Goal: Information Seeking & Learning: Learn about a topic

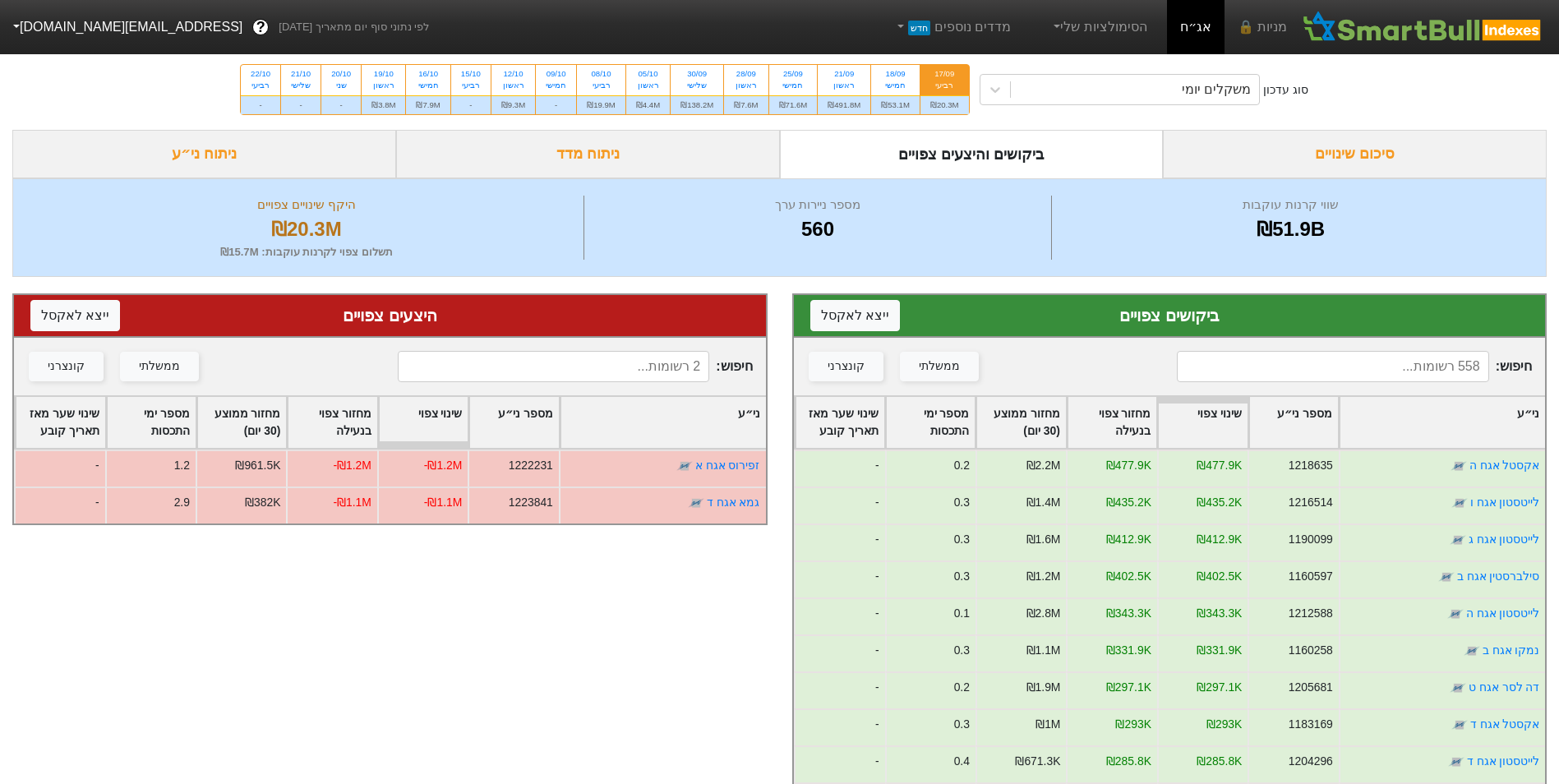
click at [652, 364] on input at bounding box center [554, 367] width 312 height 31
click at [581, 366] on input at bounding box center [554, 367] width 312 height 31
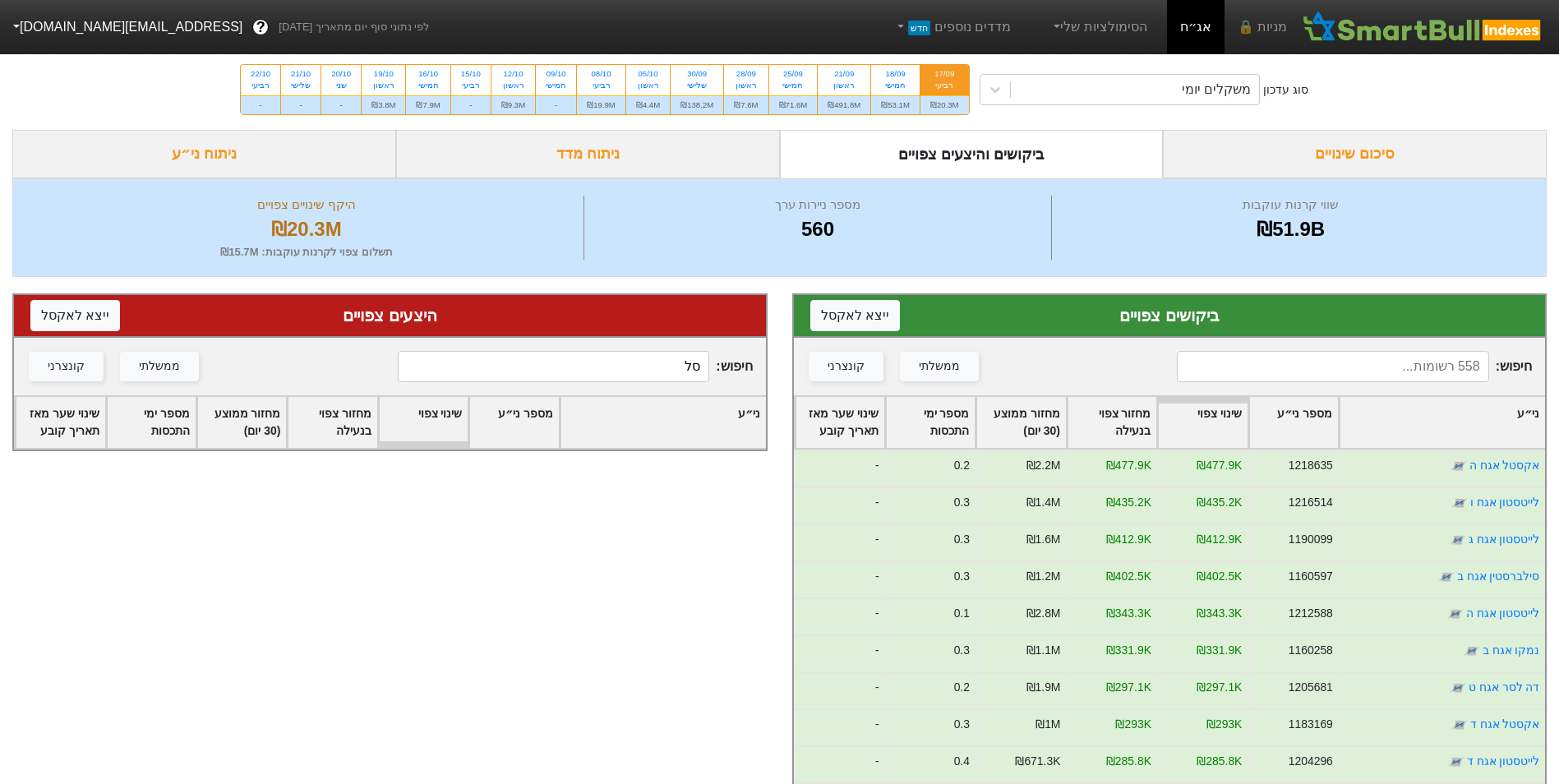
type input "ס"
type input "סלע"
click at [1297, 372] on input at bounding box center [1332, 367] width 312 height 31
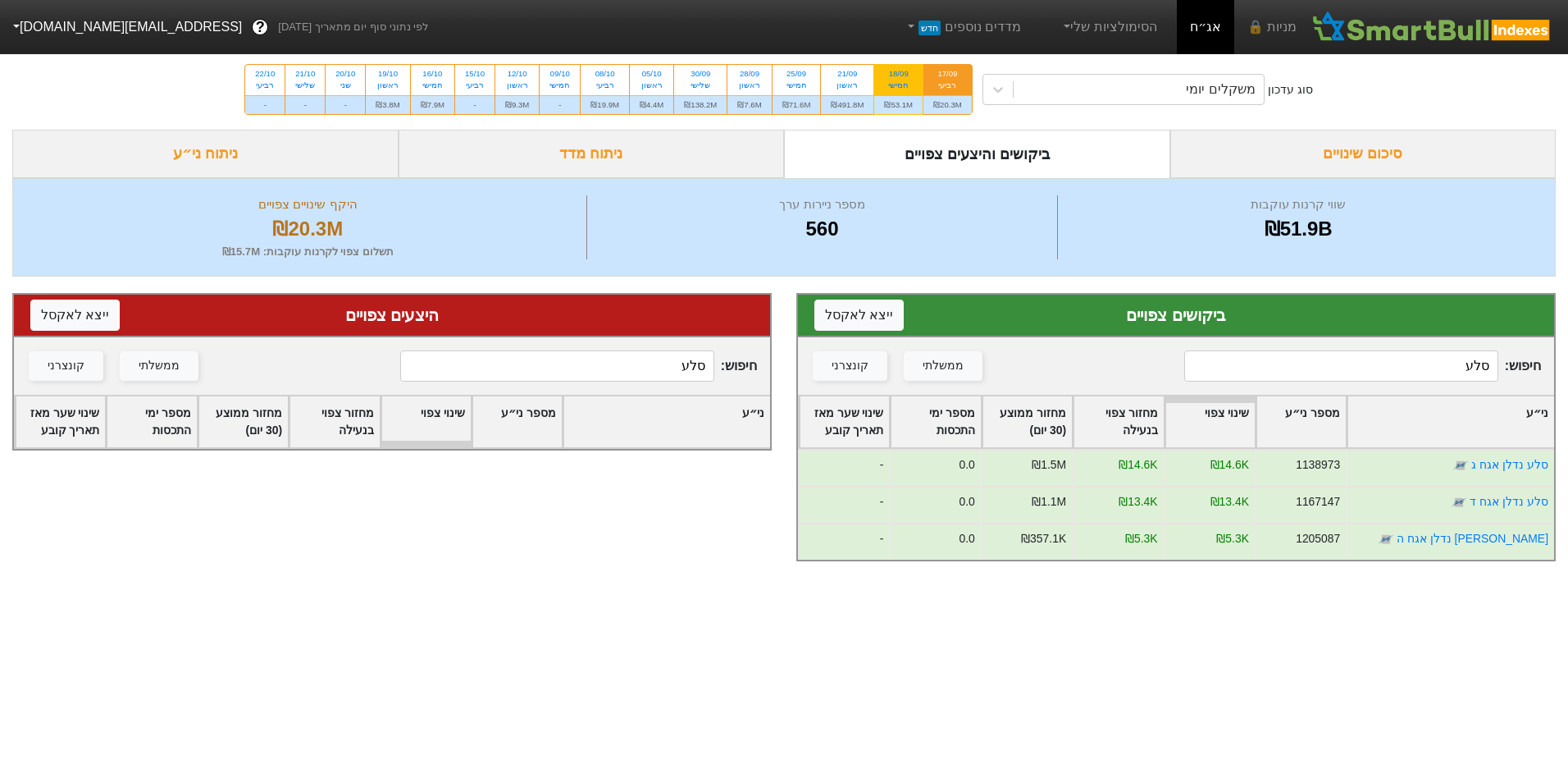
type input "סלע"
click at [907, 98] on div "₪53.1M" at bounding box center [898, 104] width 49 height 19
click at [899, 75] on input "18/09 חמישי ₪53.1M" at bounding box center [893, 71] width 11 height 11
radio input "true"
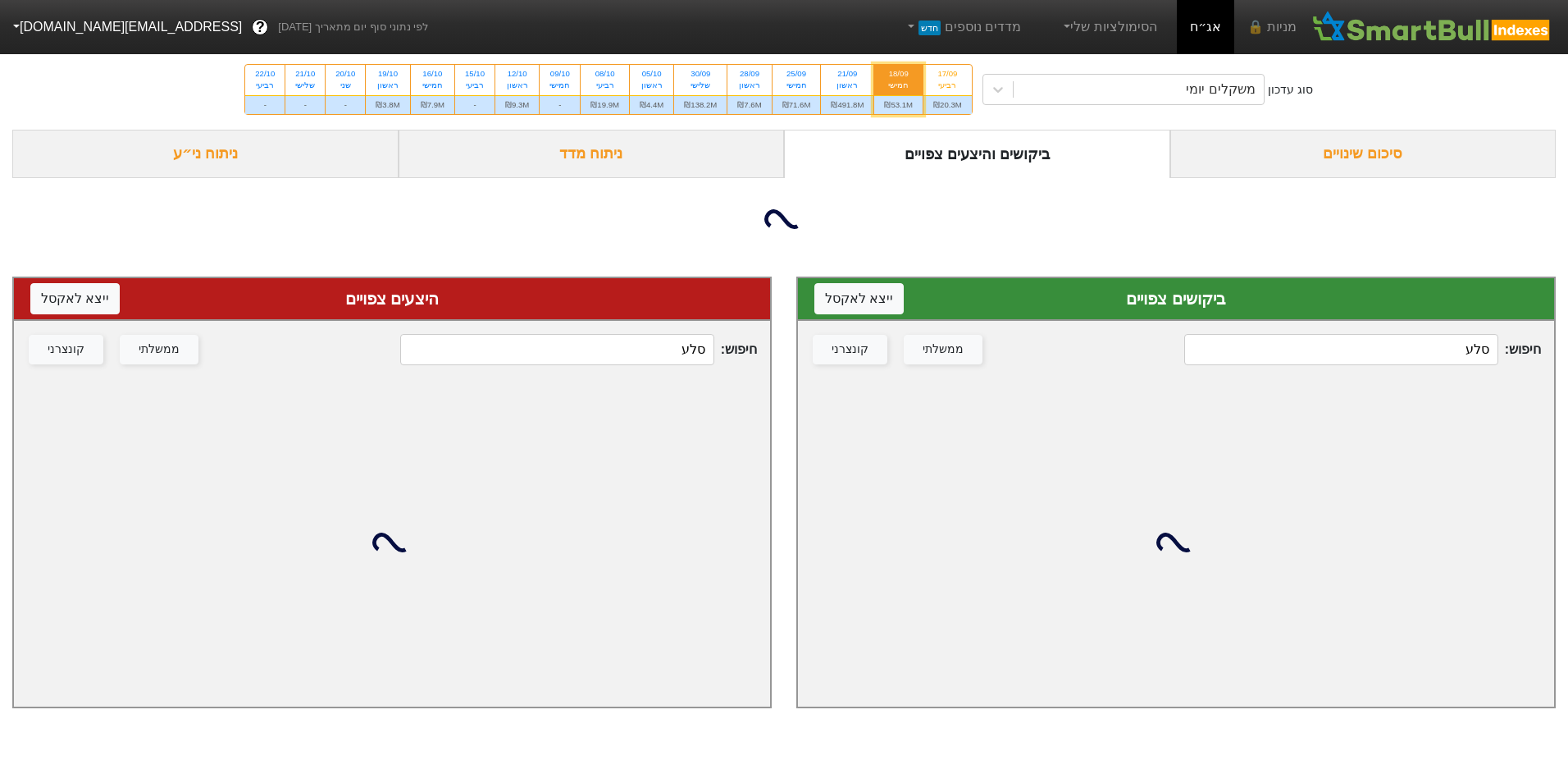
click at [1401, 359] on input "סלע" at bounding box center [1341, 350] width 313 height 31
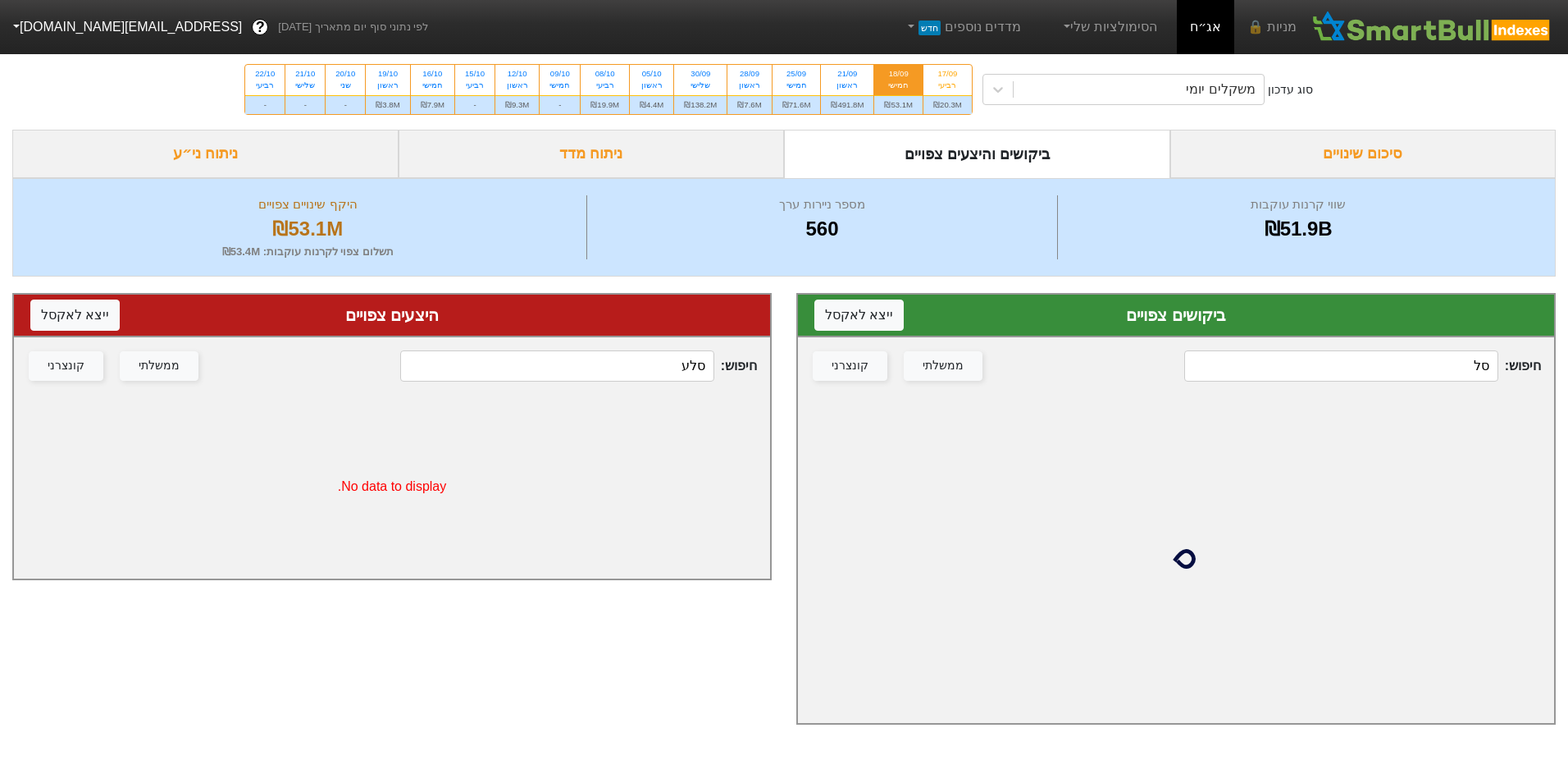
type input "סלע"
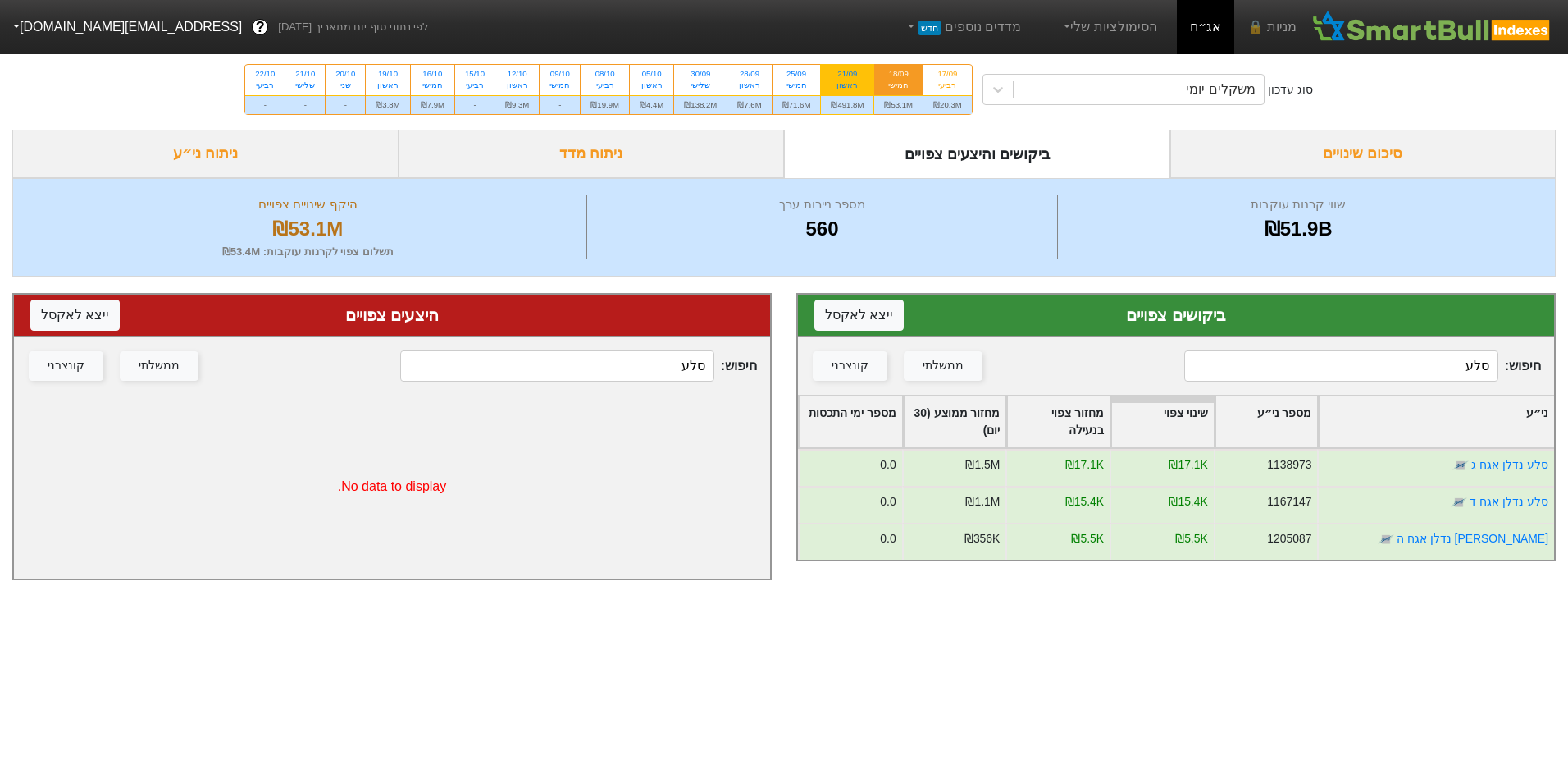
click at [847, 95] on div "₪491.8M" at bounding box center [847, 104] width 52 height 19
click at [847, 75] on input "21/09 ראשון ₪491.8M" at bounding box center [842, 71] width 11 height 11
radio input "true"
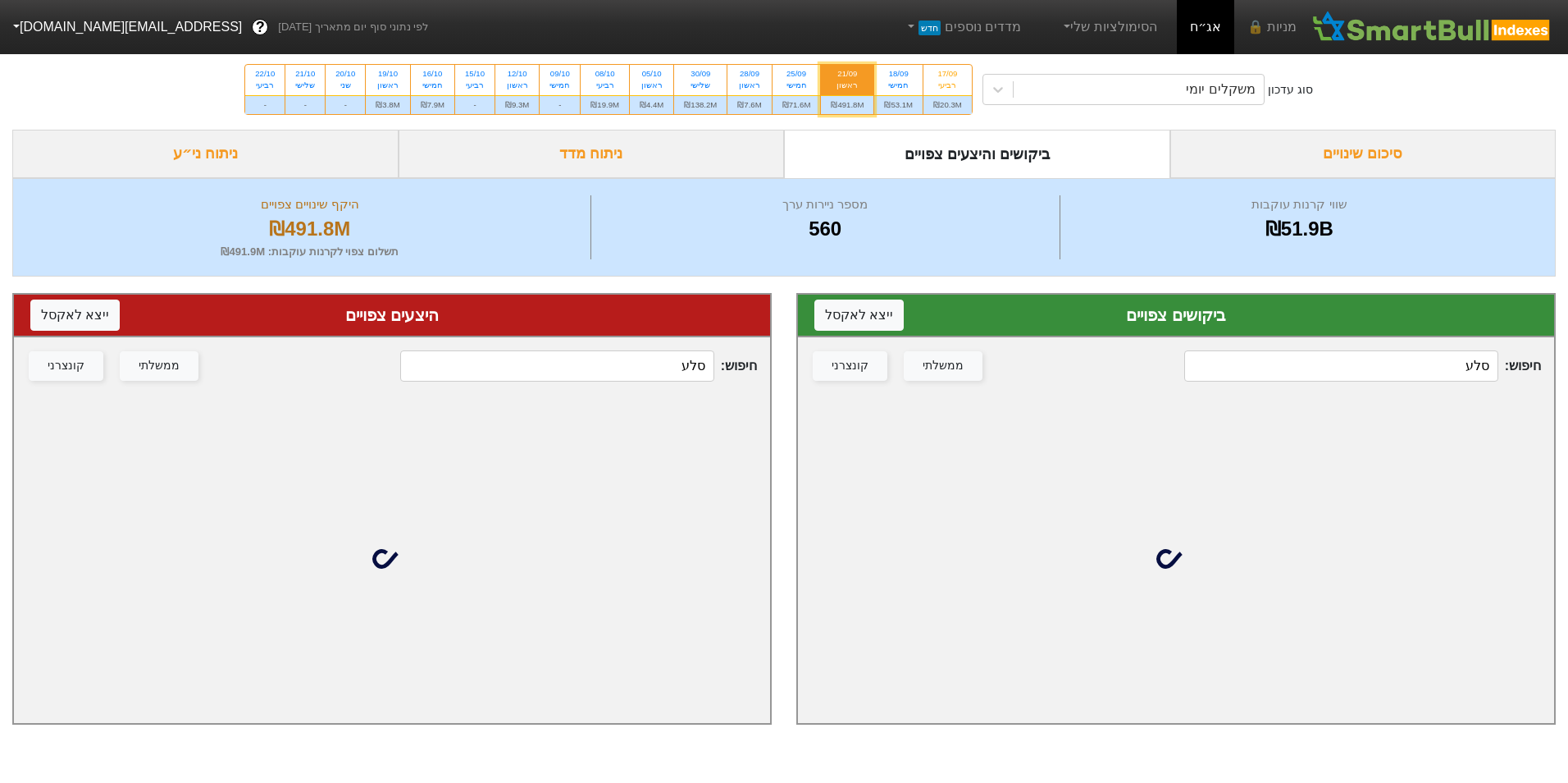
click at [1409, 374] on input "סלע" at bounding box center [1341, 366] width 313 height 31
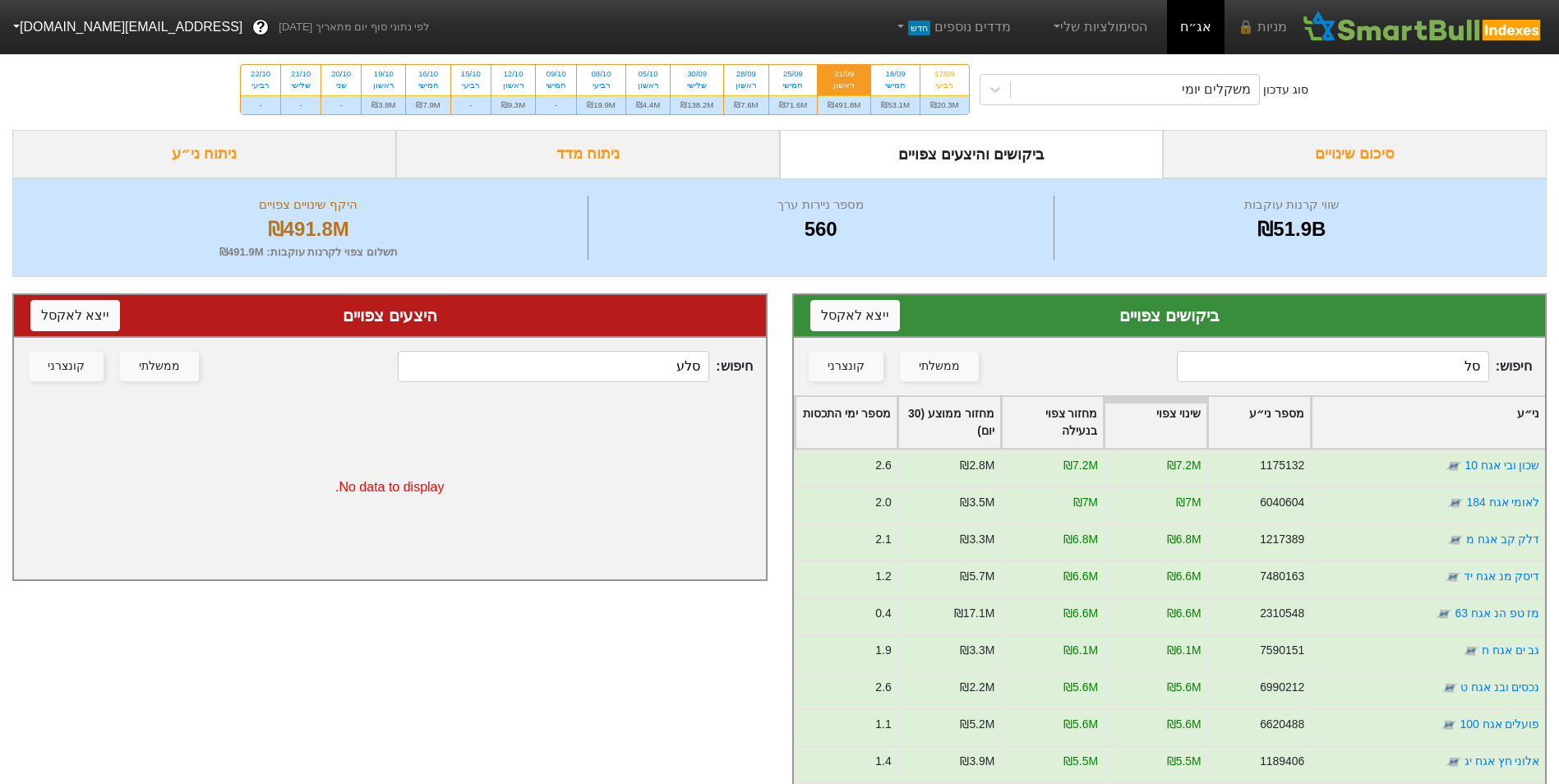
type input "סלע"
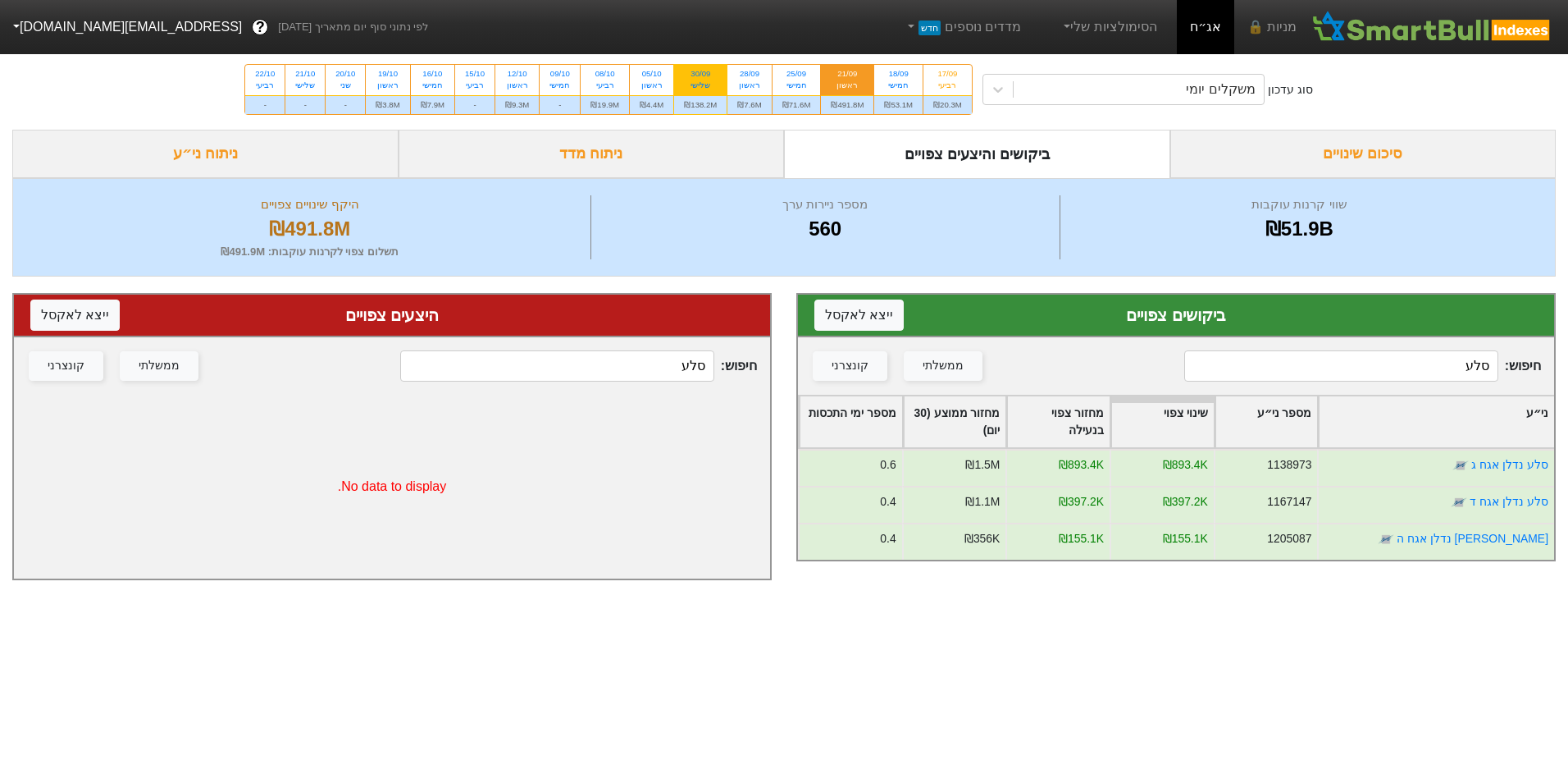
click at [681, 89] on div "30/09 שלישי" at bounding box center [700, 80] width 52 height 29
click at [690, 75] on input "30/09 שלישי ₪138.2M" at bounding box center [696, 71] width 11 height 11
radio input "true"
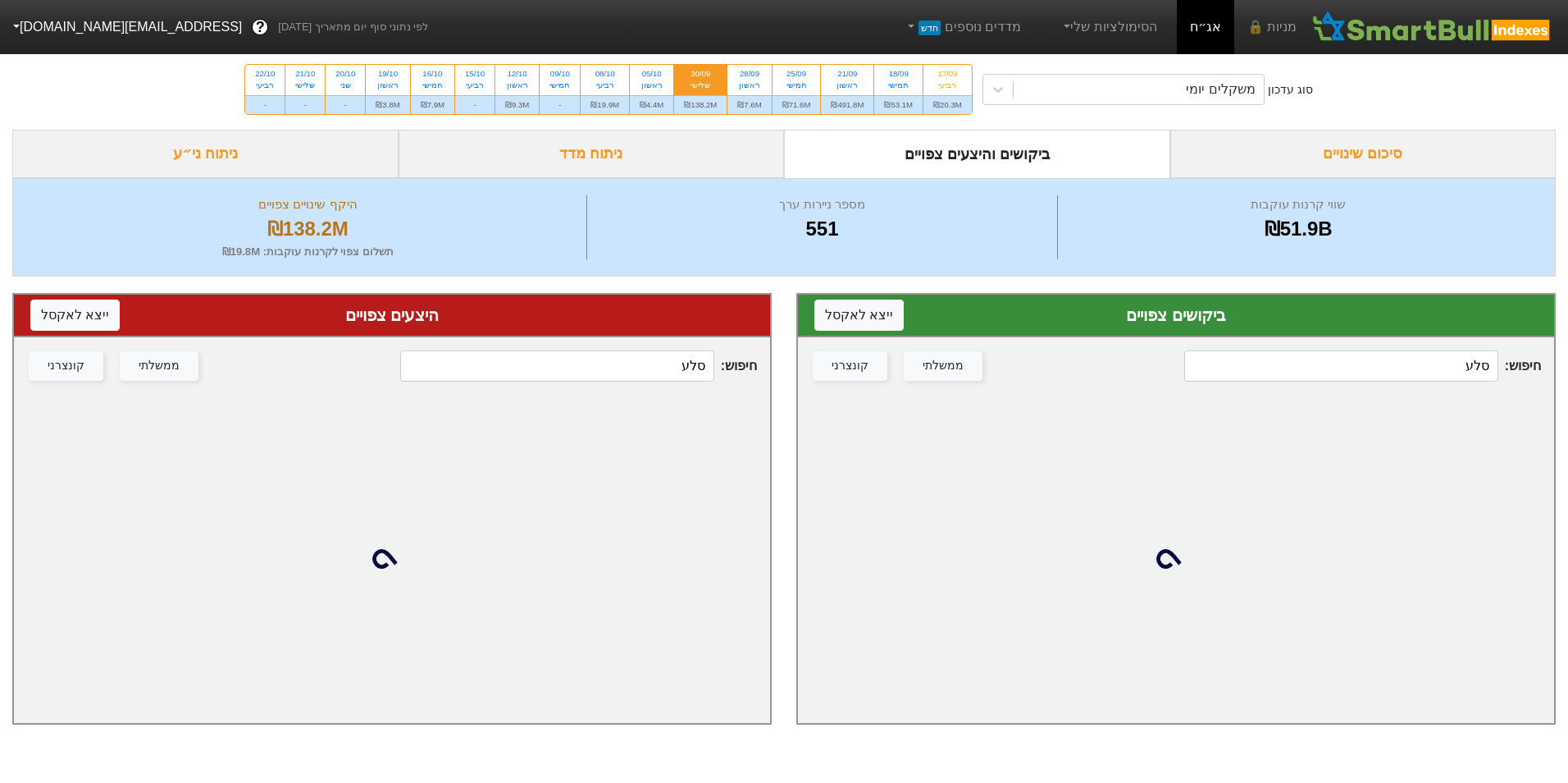
click at [1365, 359] on input "סלע" at bounding box center [1341, 366] width 313 height 31
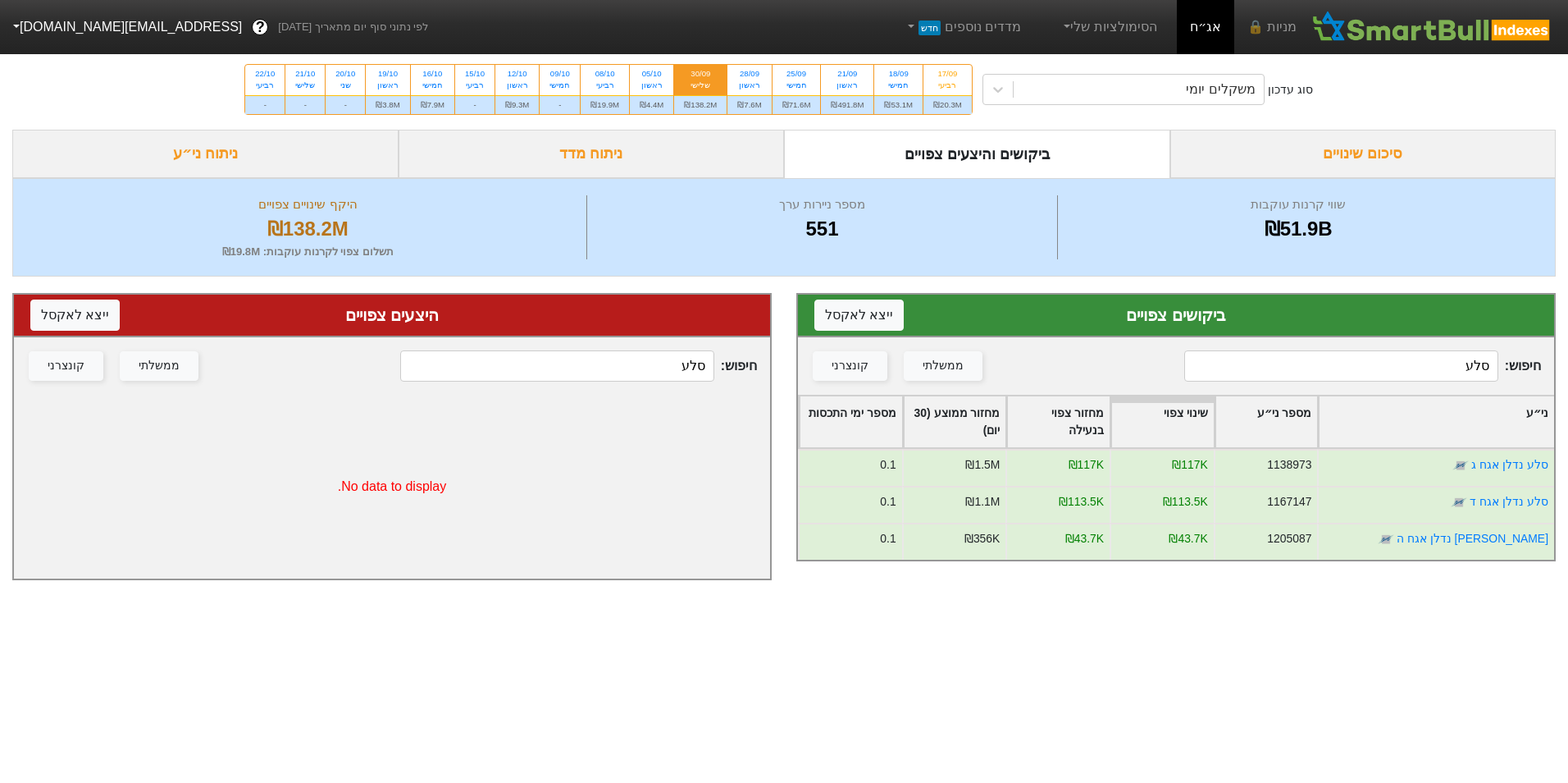
click at [1439, 356] on input "סלע" at bounding box center [1341, 366] width 313 height 31
click at [1440, 356] on input "סלע" at bounding box center [1341, 366] width 313 height 31
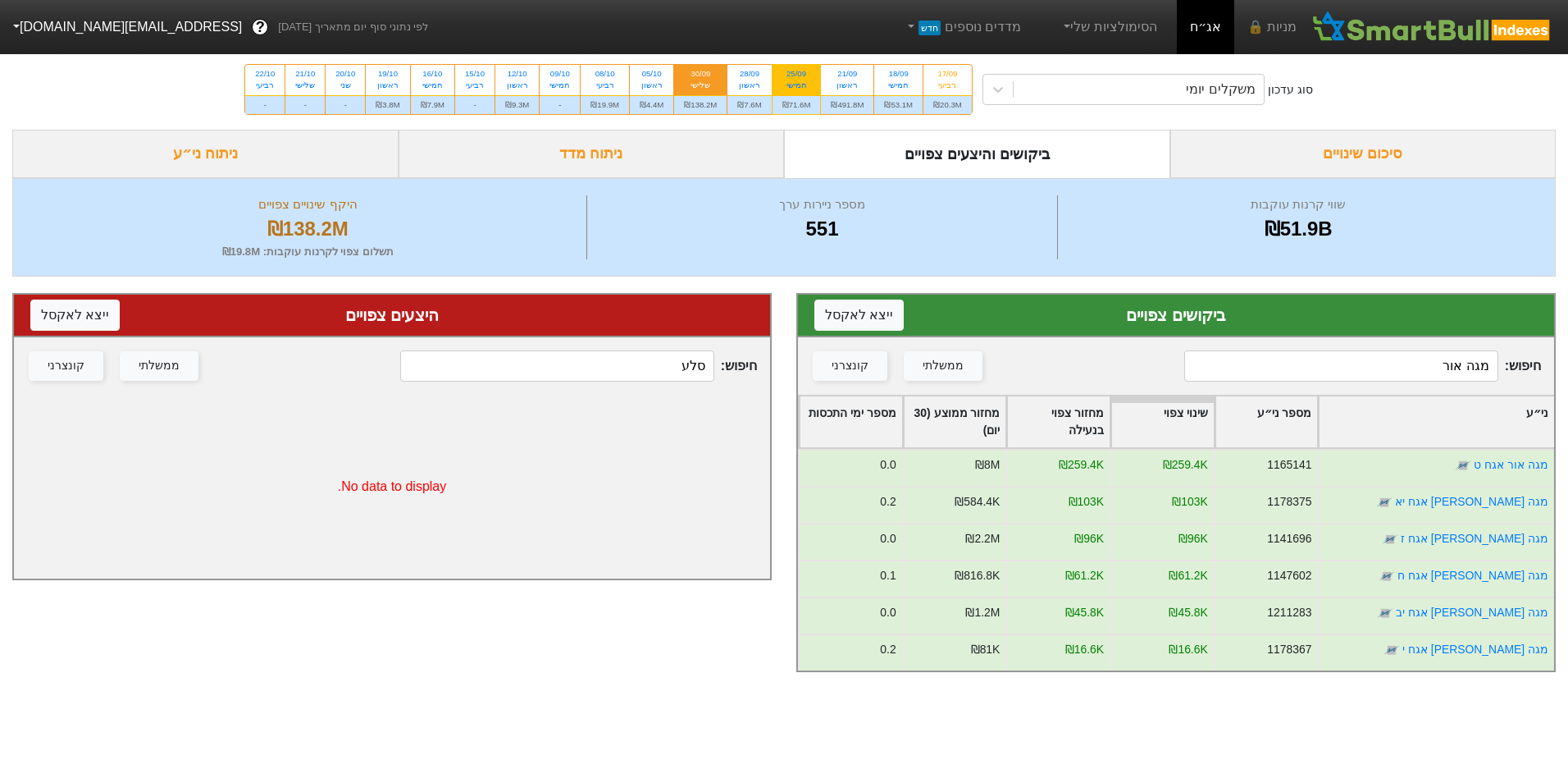
type input "מגה אור"
drag, startPoint x: 801, startPoint y: 94, endPoint x: 819, endPoint y: 114, distance: 26.9
click at [801, 95] on div "₪71.6M" at bounding box center [796, 104] width 49 height 19
click at [796, 75] on input "25/09 חמישי ₪71.6M" at bounding box center [791, 71] width 11 height 11
radio input "true"
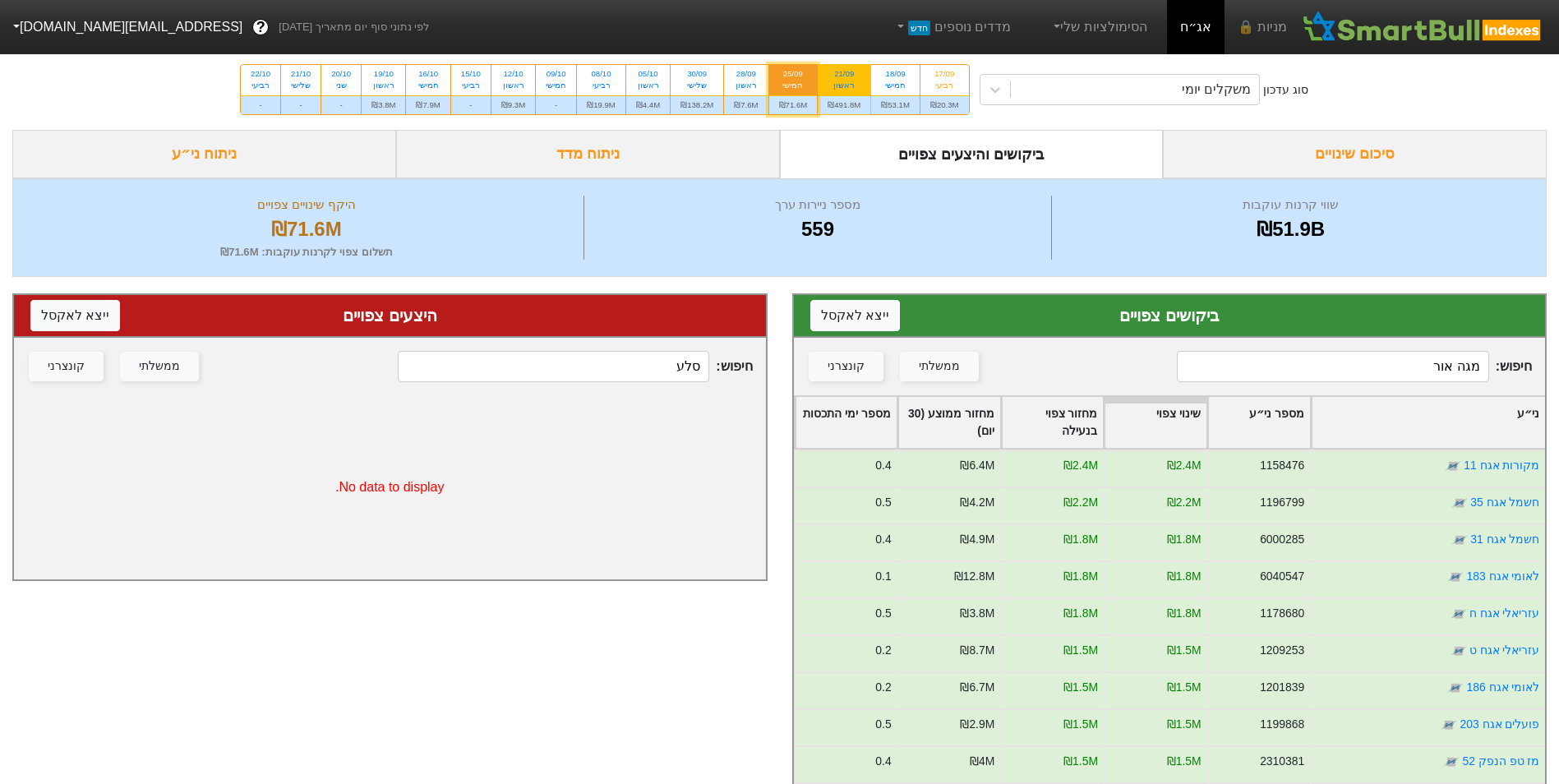
click at [842, 96] on div "₪491.8M" at bounding box center [844, 105] width 52 height 19
click at [842, 75] on input "21/09 ראשון ₪491.8M" at bounding box center [839, 71] width 11 height 11
radio input "true"
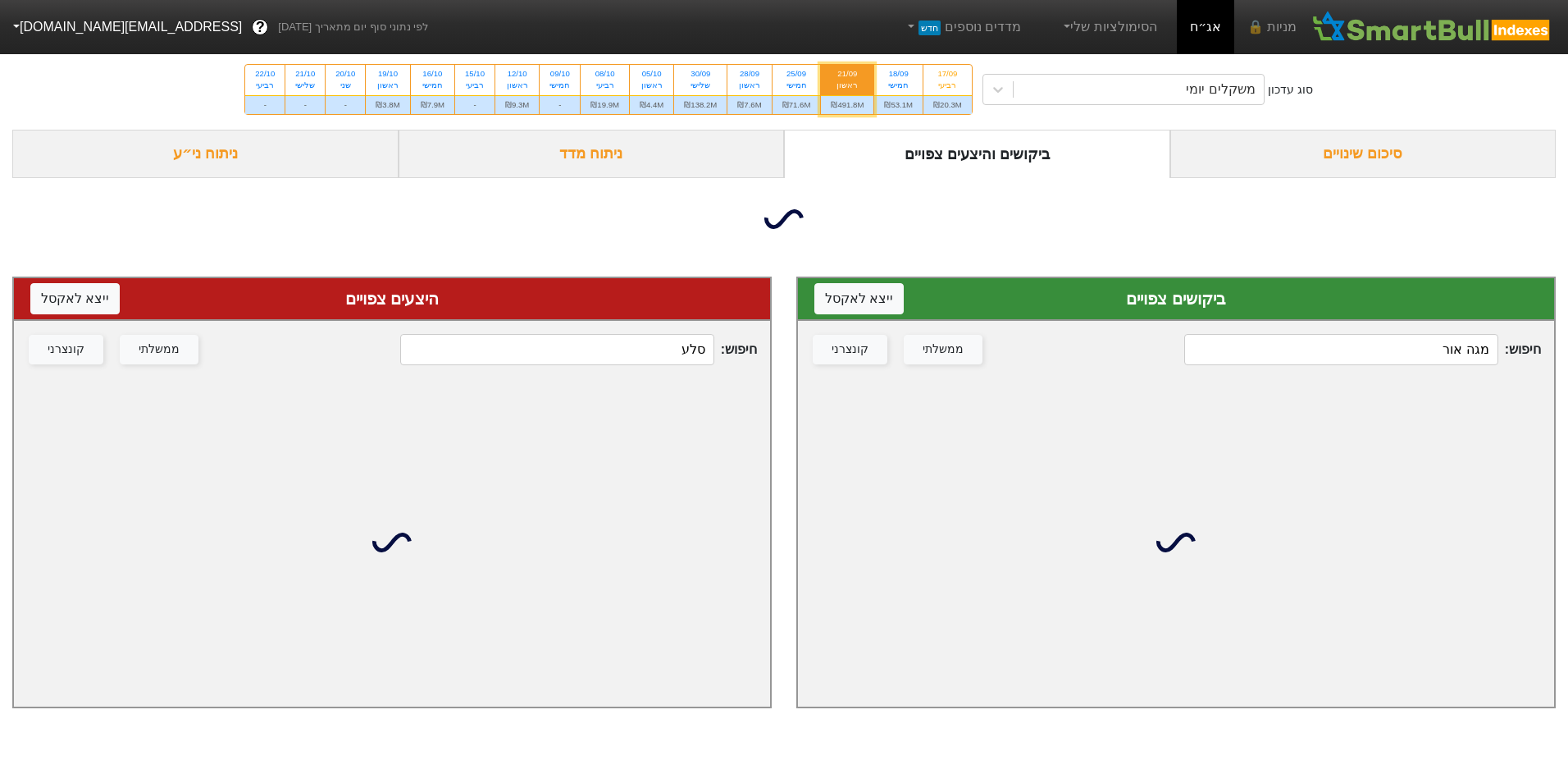
click at [1356, 347] on div "חיפוש : מגה [PERSON_NAME] ממשלתי קונצרני" at bounding box center [1176, 349] width 756 height 58
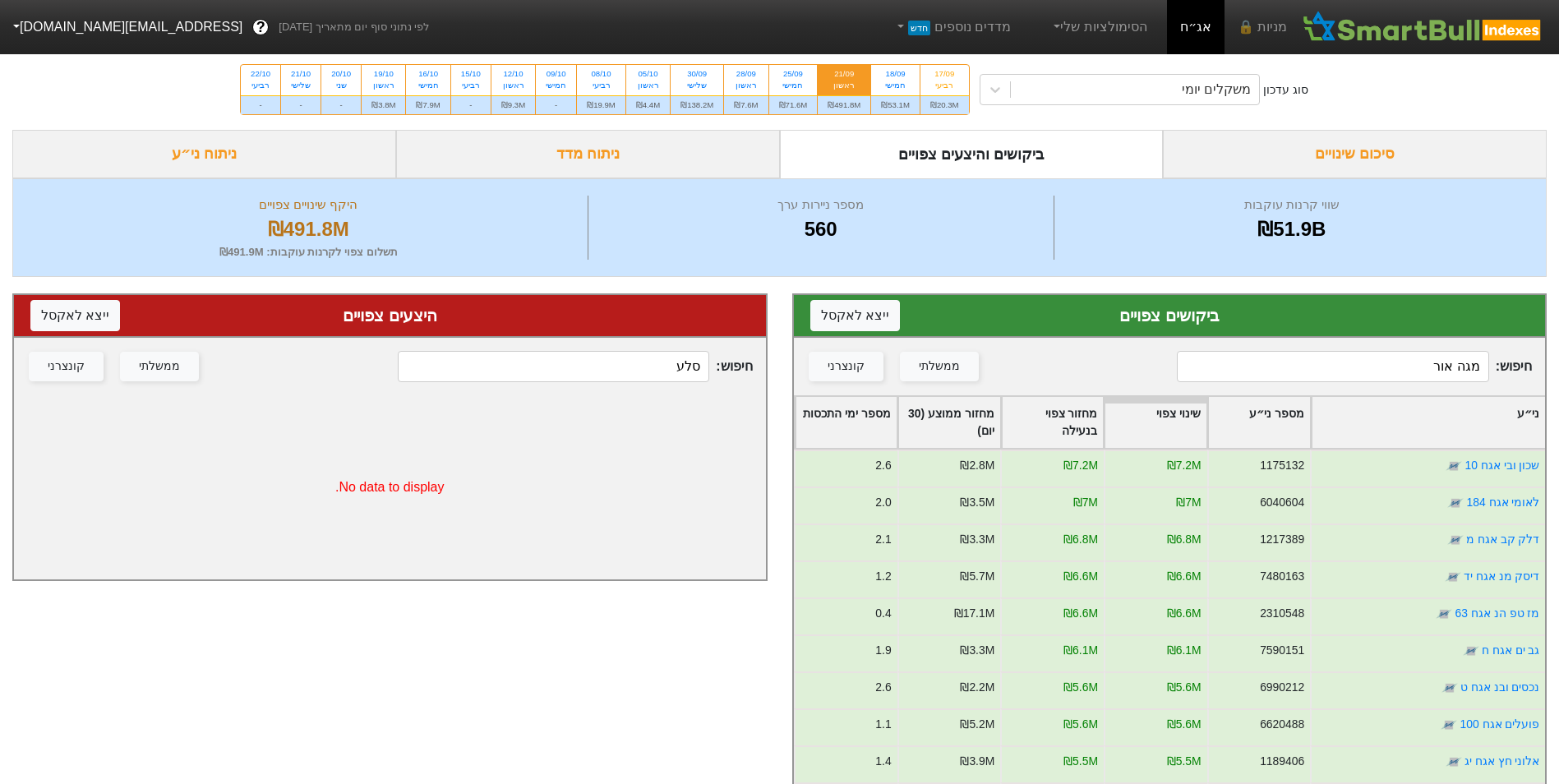
click at [1411, 365] on input "מגה אור" at bounding box center [1332, 367] width 312 height 31
type input "מגה אור"
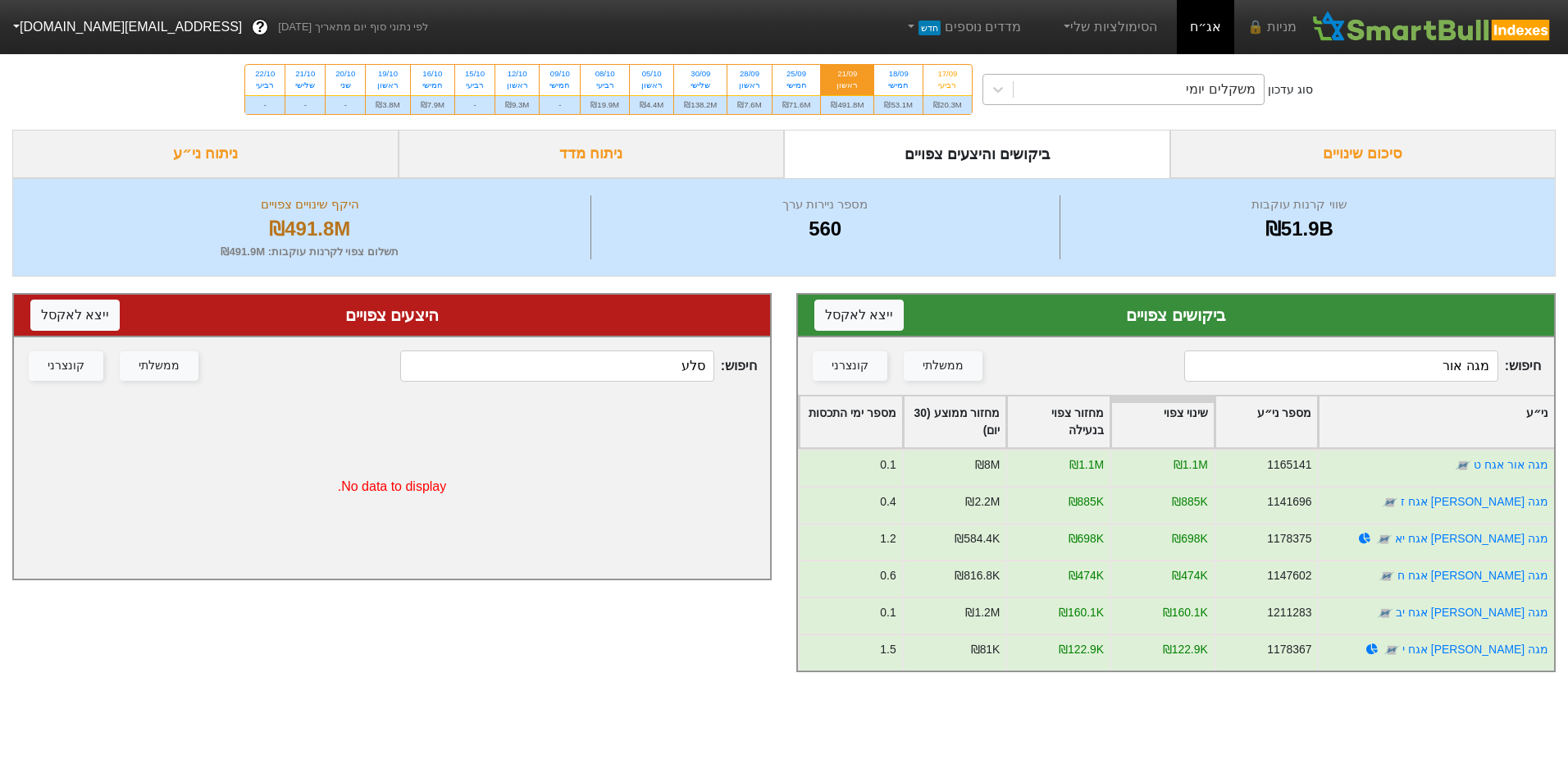
click at [1174, 92] on div "משקלים יומי" at bounding box center [1139, 90] width 250 height 29
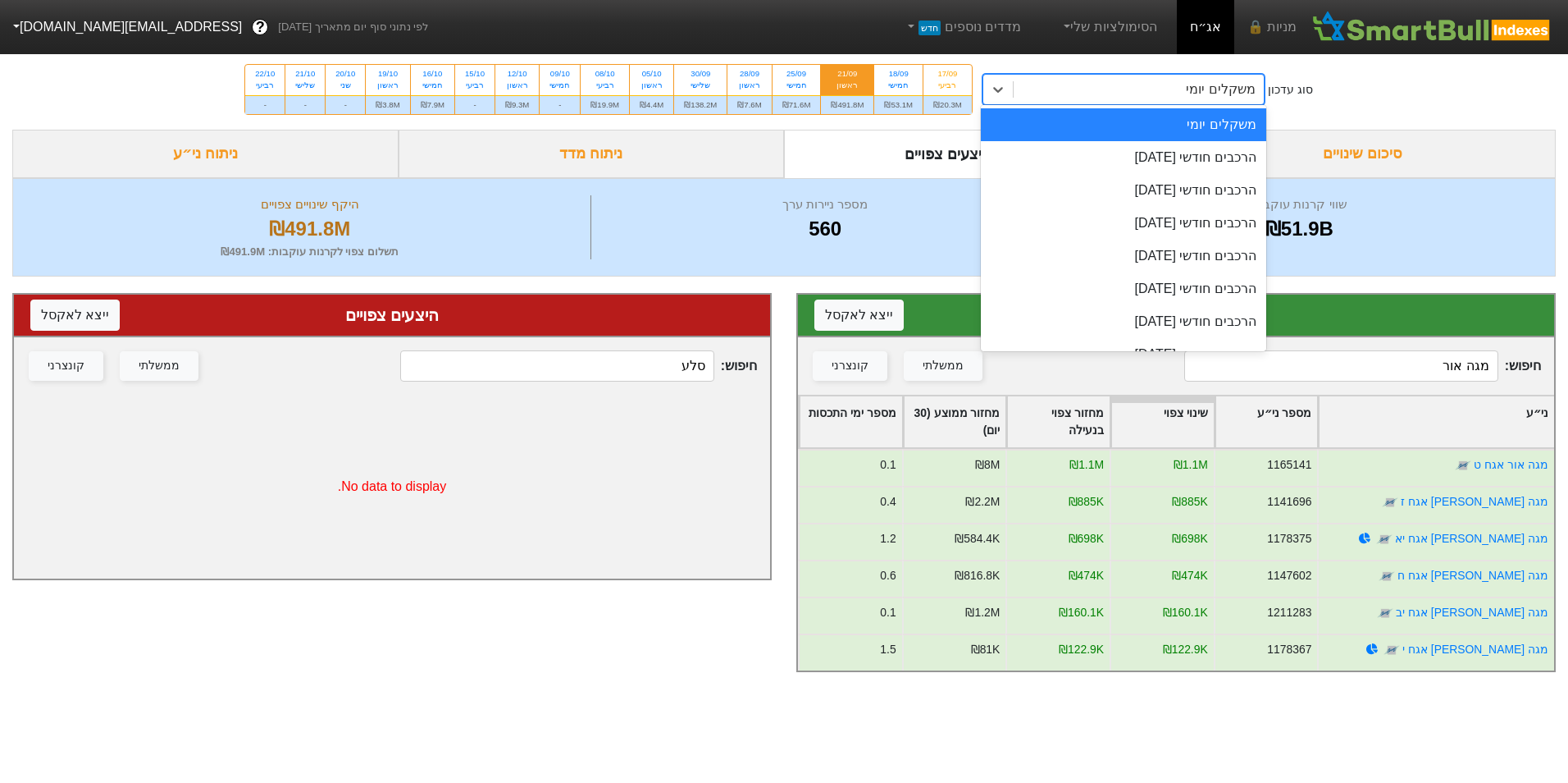
click at [1196, 148] on div "הרכבים חודשי [DATE]" at bounding box center [1124, 158] width 286 height 33
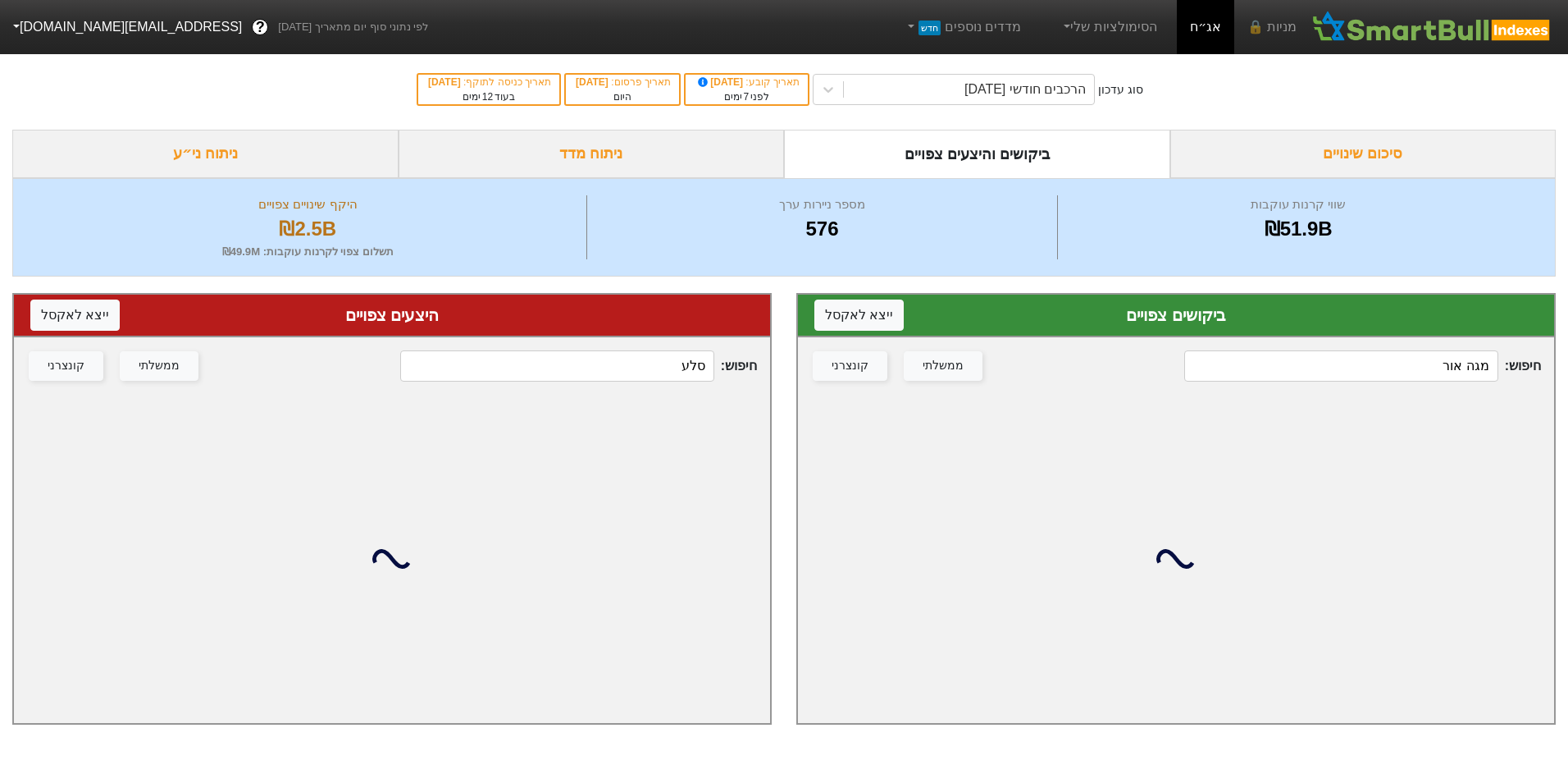
click at [605, 373] on input "סלע" at bounding box center [557, 366] width 313 height 31
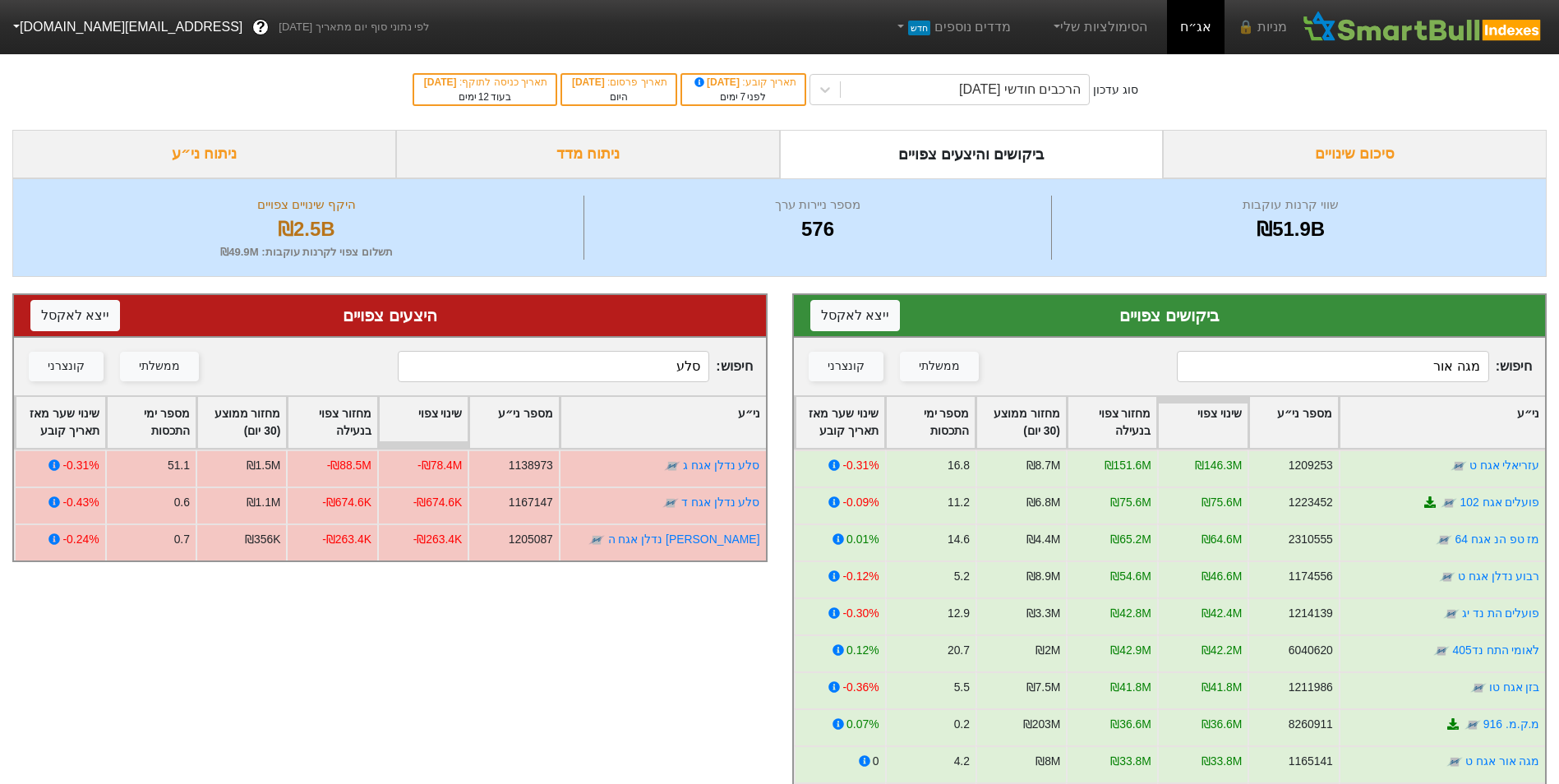
click at [597, 360] on input "סלע" at bounding box center [554, 367] width 312 height 31
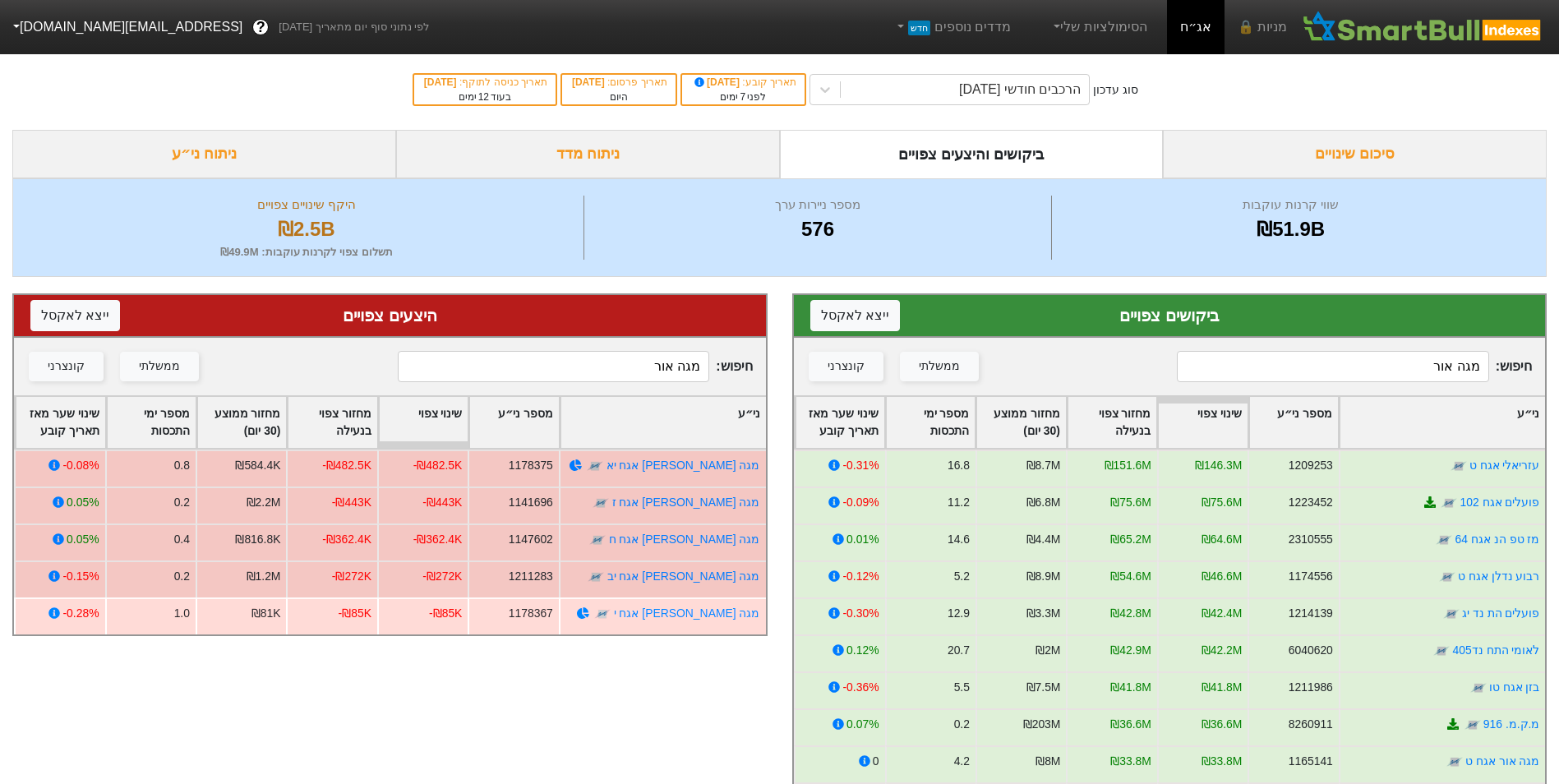
type input "מגה אור"
